Goal: Use online tool/utility: Utilize a website feature to perform a specific function

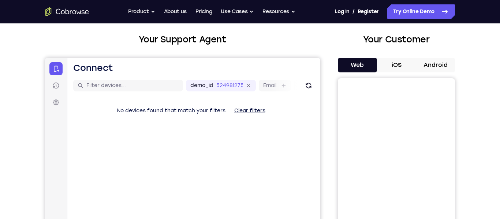
scroll to position [38, 0]
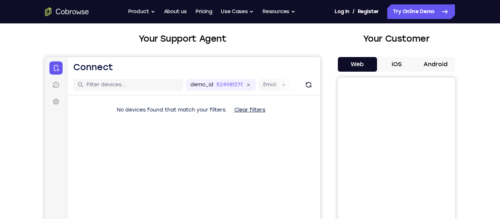
click at [438, 63] on button "Android" at bounding box center [435, 64] width 39 height 15
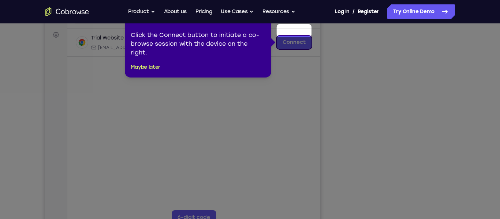
scroll to position [96, 0]
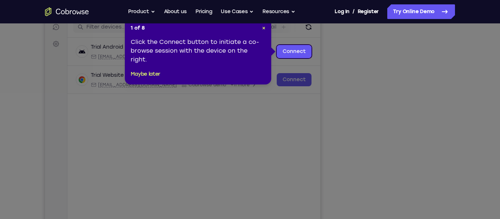
click at [296, 115] on icon at bounding box center [250, 109] width 500 height 219
click at [154, 74] on button "Maybe later" at bounding box center [146, 74] width 30 height 9
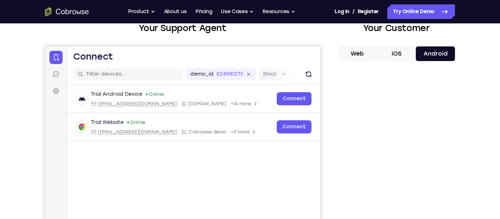
scroll to position [48, 0]
click at [450, 53] on button "Android" at bounding box center [435, 54] width 39 height 15
click at [447, 55] on button "Android" at bounding box center [435, 54] width 39 height 15
click at [407, 52] on button "iOS" at bounding box center [396, 54] width 39 height 15
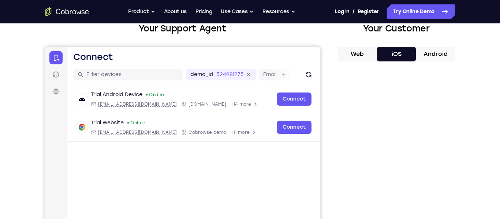
click at [444, 53] on button "Android" at bounding box center [435, 54] width 39 height 15
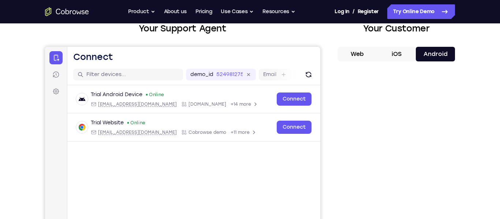
click at [409, 51] on button "iOS" at bounding box center [396, 54] width 39 height 15
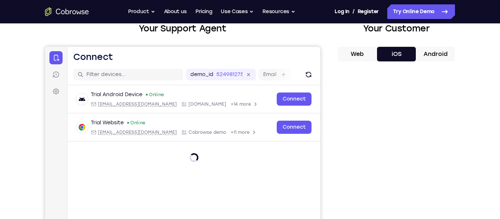
click at [445, 55] on button "Android" at bounding box center [435, 54] width 39 height 15
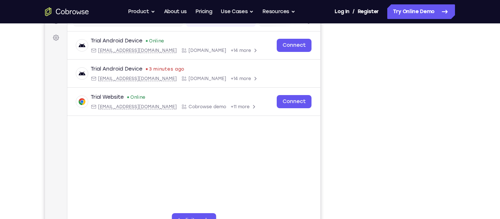
scroll to position [101, 0]
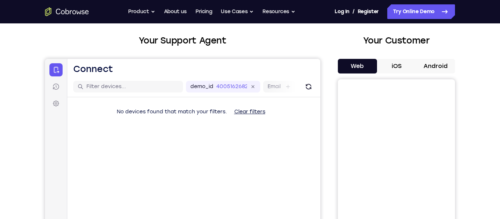
scroll to position [37, 0]
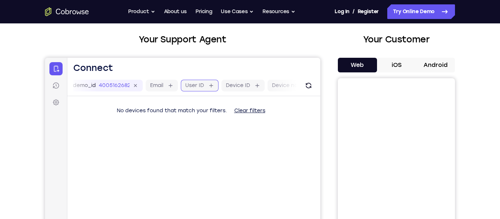
click at [208, 88] on input "User ID" at bounding box center [207, 85] width 1 height 7
type input "google"
click at [259, 115] on button "Clear filters" at bounding box center [249, 111] width 43 height 15
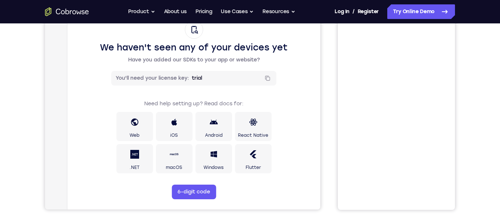
scroll to position [134, 0]
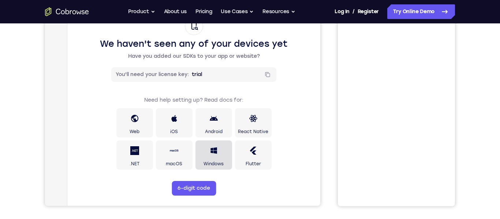
click at [224, 160] on link "Windows" at bounding box center [213, 155] width 37 height 29
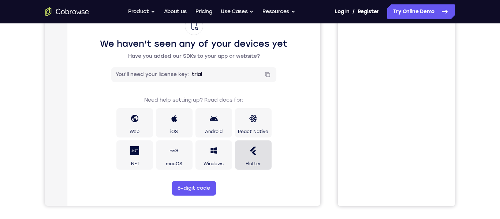
click at [259, 161] on span "Flutter" at bounding box center [253, 164] width 15 height 6
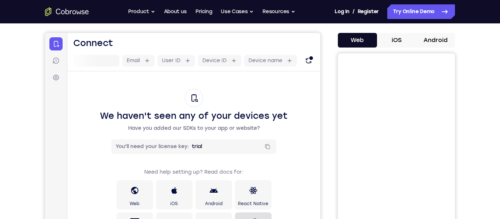
scroll to position [60, 0]
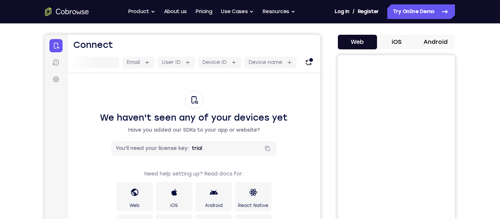
click at [442, 42] on button "Android" at bounding box center [435, 42] width 39 height 15
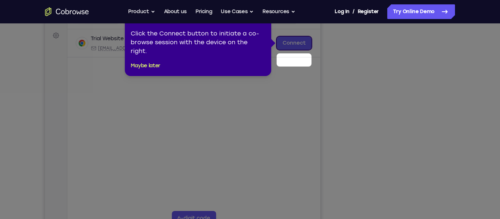
scroll to position [107, 0]
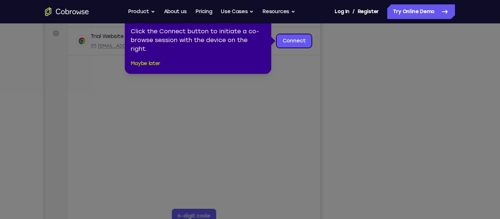
click at [154, 64] on button "Maybe later" at bounding box center [146, 63] width 30 height 9
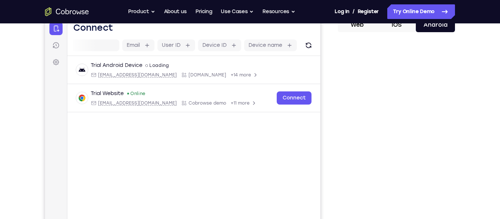
scroll to position [74, 0]
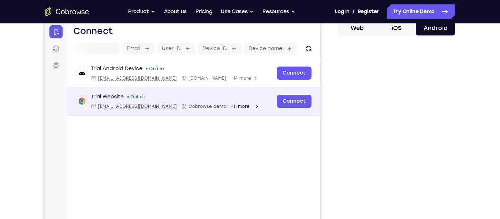
click at [216, 110] on div "Trial Website Online [EMAIL_ADDRESS][DOMAIN_NAME] Cobrowse demo +11 more [EMAIL…" at bounding box center [193, 101] width 253 height 28
click at [231, 109] on div "+11 more" at bounding box center [245, 107] width 29 height 6
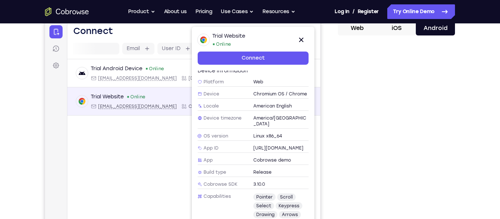
scroll to position [68, 0]
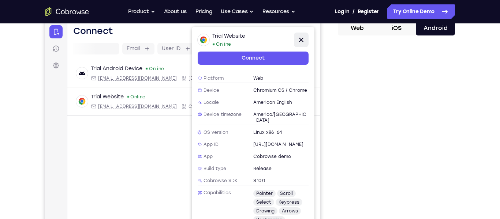
click at [305, 41] on icon at bounding box center [301, 40] width 9 height 9
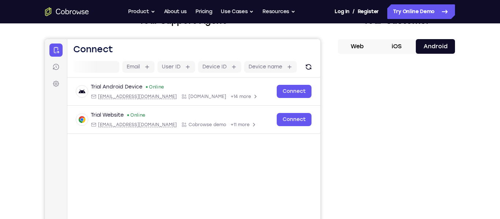
scroll to position [52, 0]
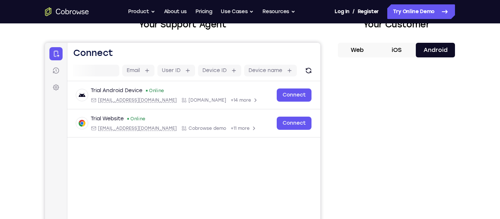
click at [39, 79] on div "Your Support Agent Your Customer Web iOS Android Next Steps We’d be happy to gi…" at bounding box center [250, 212] width 469 height 483
